Goal: Transaction & Acquisition: Purchase product/service

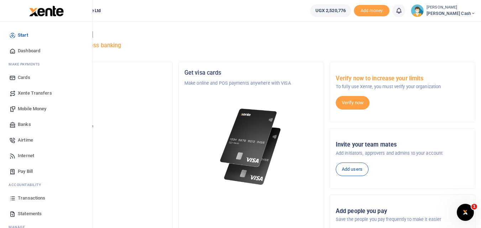
click at [31, 108] on span "Mobile Money" at bounding box center [32, 108] width 28 height 7
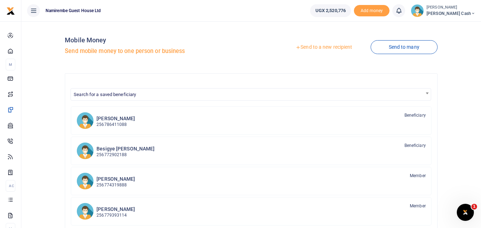
click at [323, 46] on link "Send to a new recipient" at bounding box center [323, 47] width 93 height 13
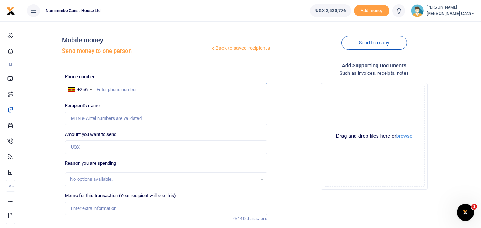
click at [99, 89] on input "text" at bounding box center [166, 90] width 202 height 14
click at [98, 95] on input "text" at bounding box center [166, 90] width 202 height 14
type input "0784770741"
type input "Gorreti [PERSON_NAME]"
type input "0784770741"
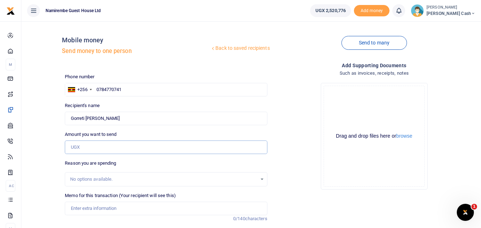
click at [85, 149] on input "Amount you want to send" at bounding box center [166, 148] width 202 height 14
type input "283,000"
click at [76, 207] on input "Memo for this transaction (Your recipient will see this)" at bounding box center [166, 209] width 202 height 14
click at [117, 207] on input "Being payment for" at bounding box center [166, 209] width 202 height 14
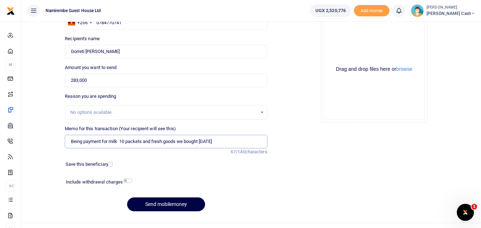
scroll to position [71, 0]
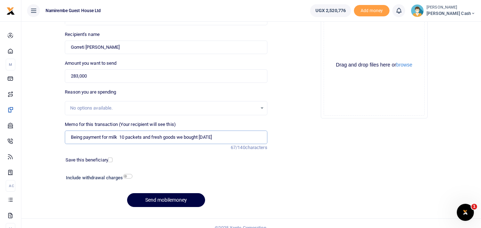
type input "Being payment for milk 10 packets and fresh goods we bought on wed"
click at [135, 176] on div at bounding box center [192, 178] width 121 height 11
click at [131, 176] on input "checkbox" at bounding box center [127, 176] width 9 height 5
checkbox input "true"
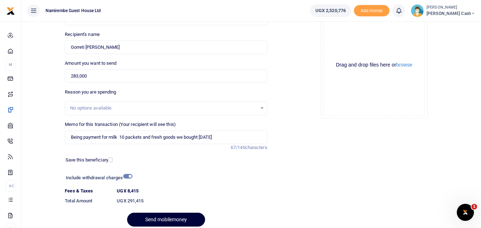
click at [163, 218] on button "Send mobilemoney" at bounding box center [166, 220] width 78 height 14
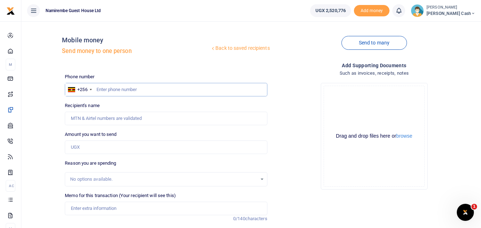
click at [109, 92] on input "text" at bounding box center [166, 90] width 202 height 14
type input "0781884840"
type input "Noreen Tugaineyo"
type input "0781884840"
click at [86, 147] on input "Amount you want to send" at bounding box center [166, 148] width 202 height 14
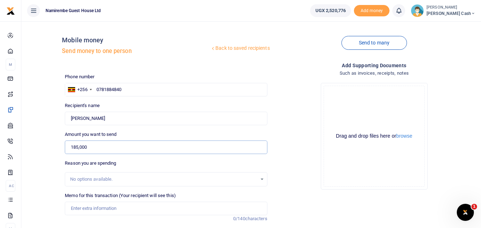
type input "185,000"
click at [89, 208] on input "Memo for this transaction (Your recipient will see this)" at bounding box center [166, 209] width 202 height 14
click at [149, 208] on input "being payment for pastry stand and seving spoon" at bounding box center [166, 209] width 202 height 14
click at [174, 209] on input "being payment for pastry stand and serving spoon" at bounding box center [166, 209] width 202 height 14
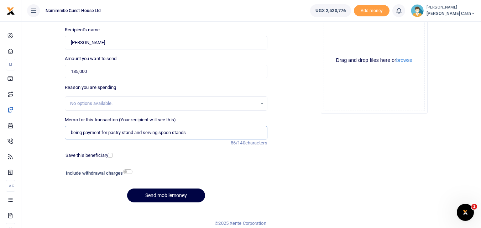
scroll to position [80, 0]
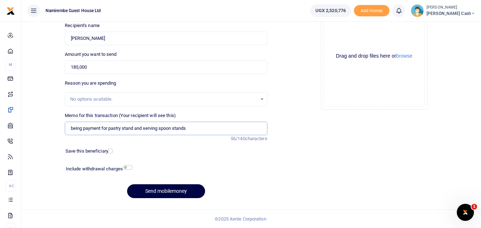
type input "being payment for pastry stand and serving spoon stands"
click at [129, 168] on input "checkbox" at bounding box center [127, 167] width 9 height 5
checkbox input "true"
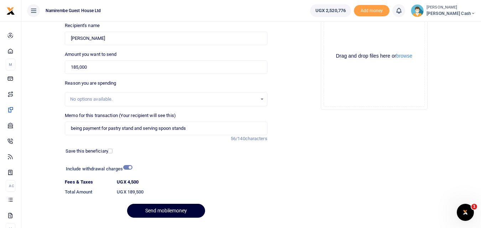
click at [166, 208] on button "Send mobilemoney" at bounding box center [166, 211] width 78 height 14
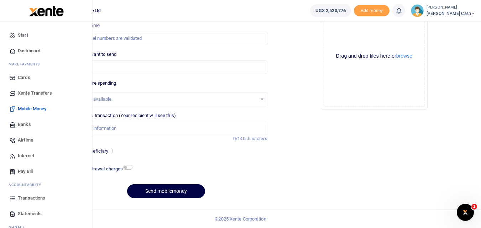
click at [26, 198] on span "Transactions" at bounding box center [31, 198] width 27 height 7
